Goal: Task Accomplishment & Management: Manage account settings

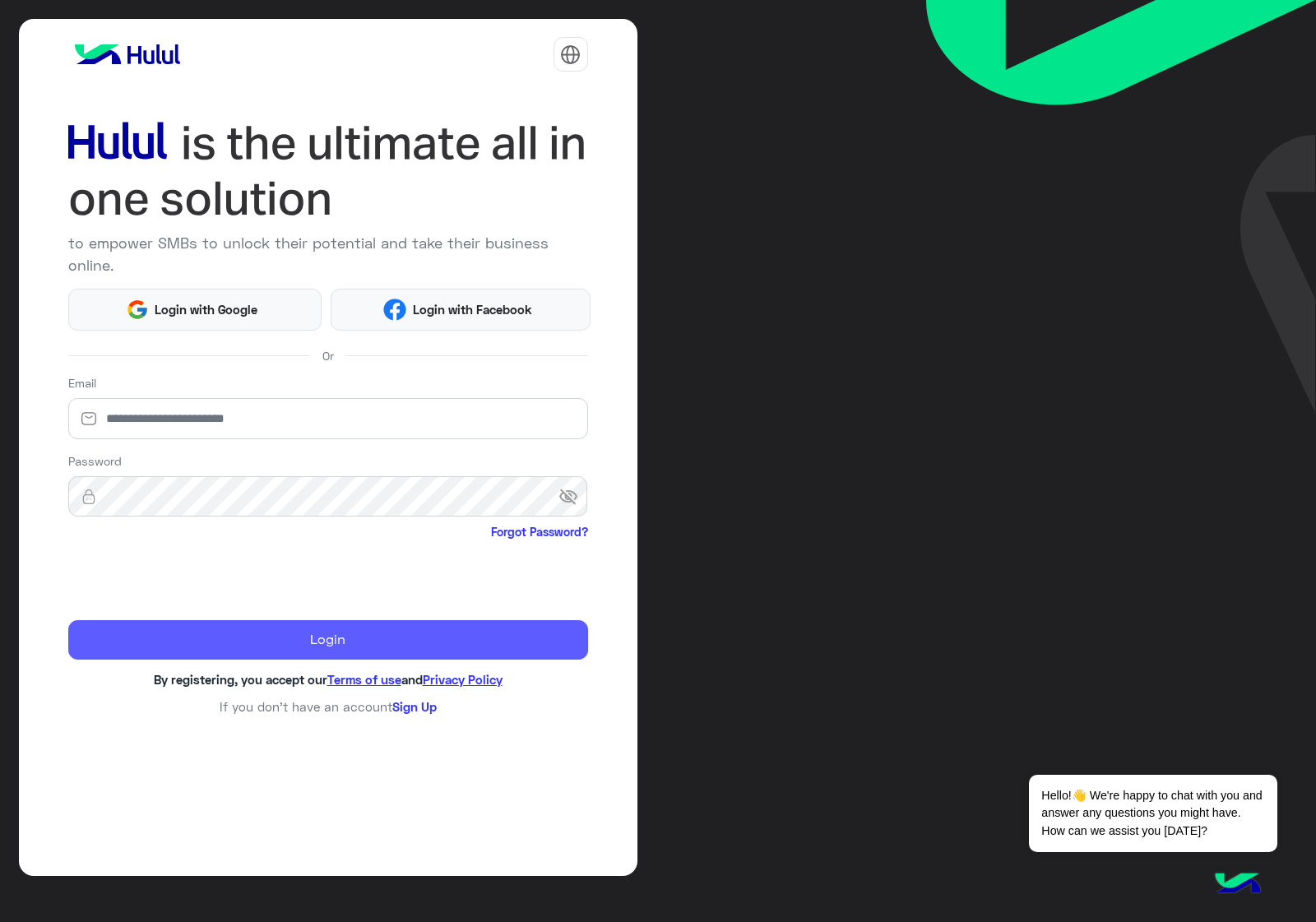
click at [375, 623] on button "Login" at bounding box center [327, 640] width 520 height 40
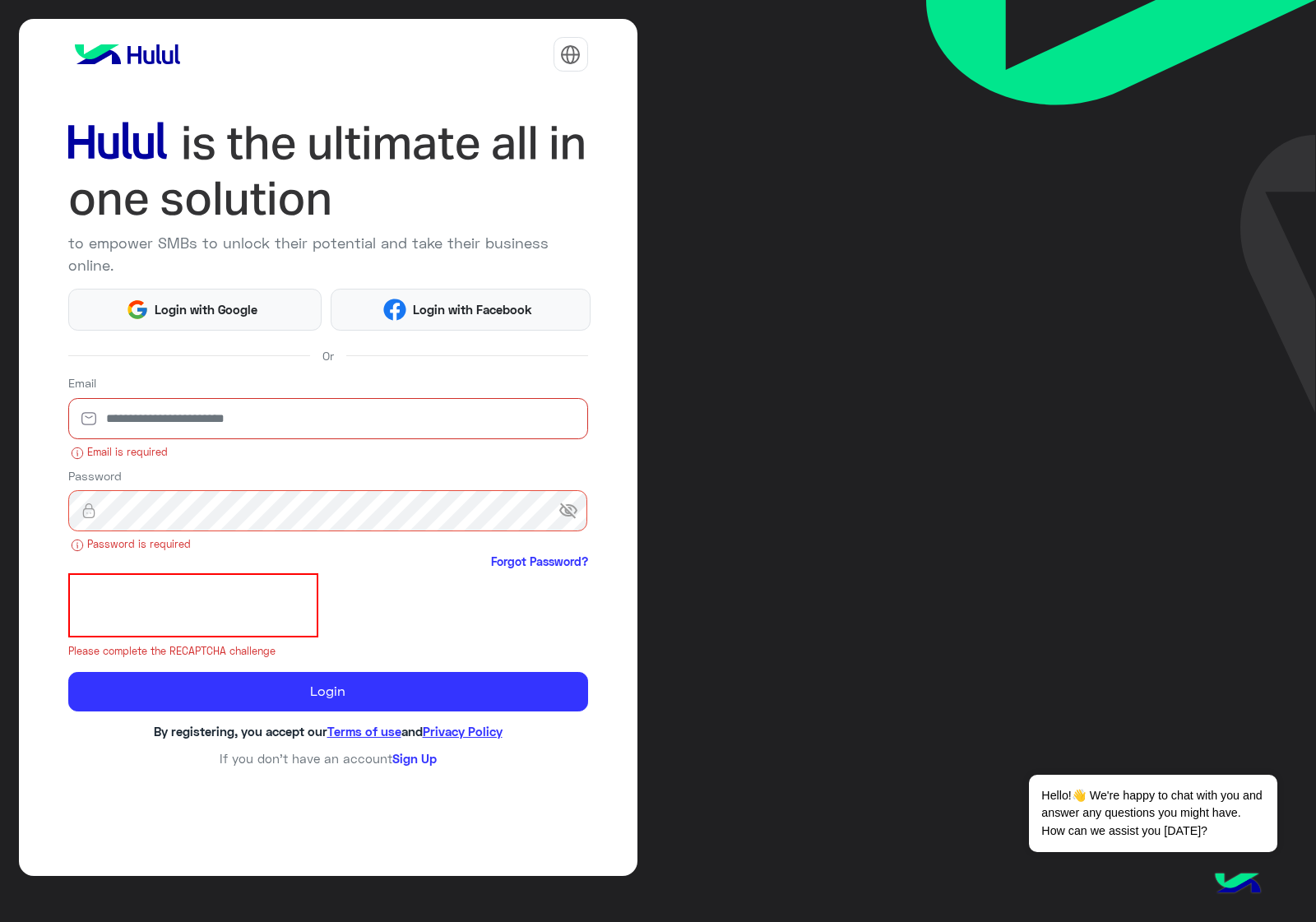
click at [232, 409] on input "email" at bounding box center [327, 418] width 520 height 41
click at [216, 300] on span "Login with Google" at bounding box center [206, 309] width 115 height 19
